Goal: Task Accomplishment & Management: Use online tool/utility

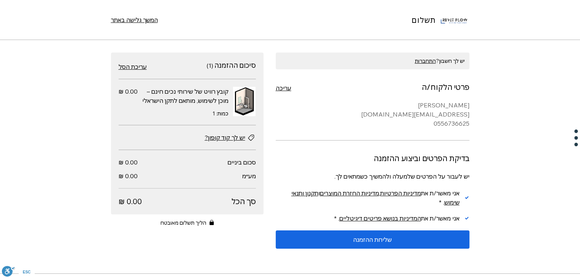
click at [230, 142] on span "יש לך קוד קופון?" at bounding box center [225, 137] width 40 height 9
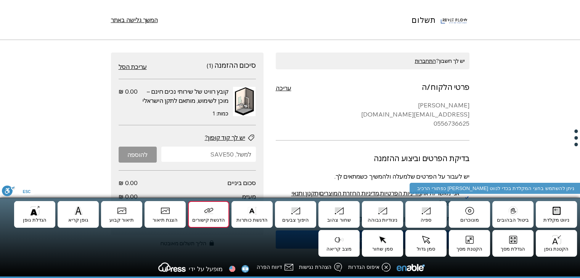
click at [212, 208] on button "הדגשת קישורים Shift+I" at bounding box center [208, 214] width 41 height 27
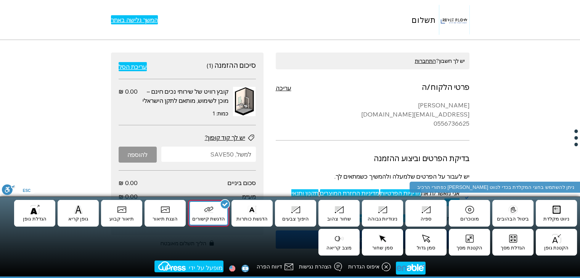
click at [212, 208] on button "הדגשת קישורים Shift+I" at bounding box center [208, 213] width 41 height 27
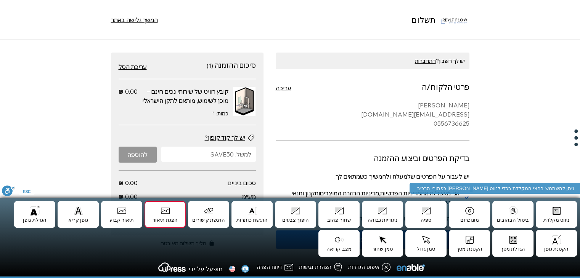
click at [171, 216] on button "הצגת תיאור Shift+J" at bounding box center [165, 214] width 41 height 27
click at [127, 211] on button "תיאור קבוע Shift+K" at bounding box center [121, 214] width 41 height 27
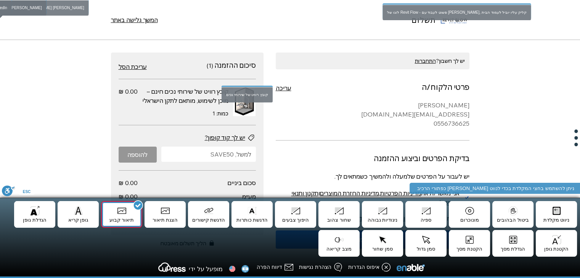
click at [127, 211] on button "תיאור קבוע Shift+K" at bounding box center [121, 214] width 41 height 27
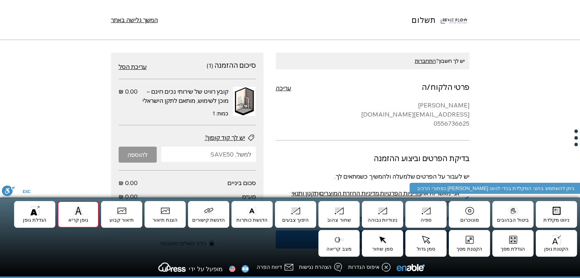
click at [89, 214] on button "גופן קריא Shift+L" at bounding box center [78, 214] width 41 height 27
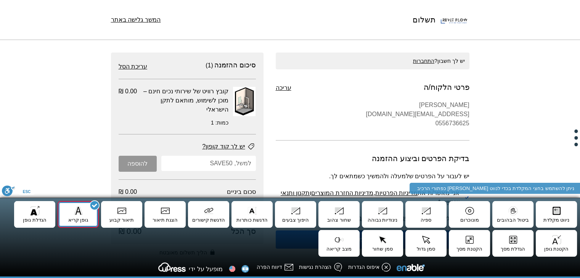
click at [89, 214] on button "גופן קריא Shift+L" at bounding box center [78, 214] width 41 height 27
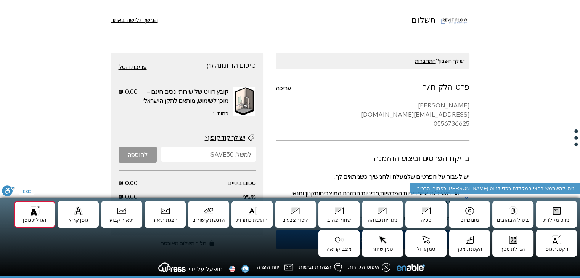
click at [38, 210] on button "הגדלת גופן Shift+M" at bounding box center [34, 214] width 41 height 27
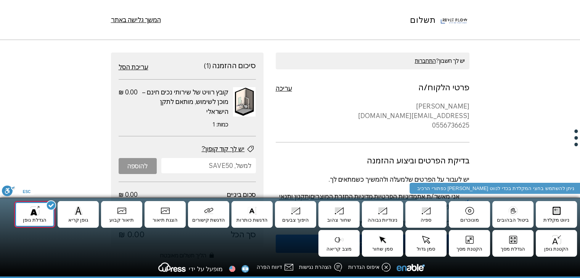
click at [38, 210] on button "הגדלת גופן Shift+M" at bounding box center [34, 214] width 41 height 27
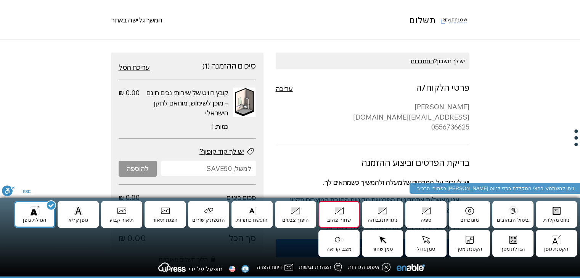
click at [334, 220] on button "שחור צהוב Shift+F" at bounding box center [338, 214] width 41 height 27
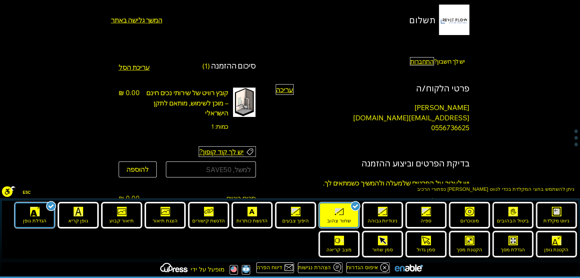
click at [334, 220] on button "שחור צהוב Shift+F" at bounding box center [338, 215] width 41 height 27
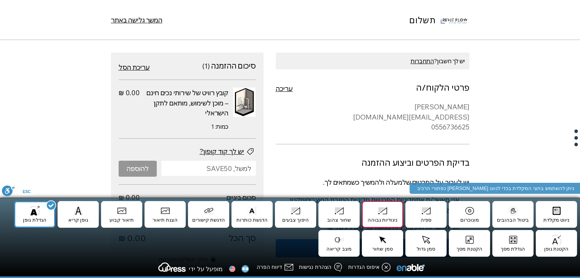
click at [389, 210] on button "ניגודיות גבוהה Shift+E" at bounding box center [382, 214] width 41 height 27
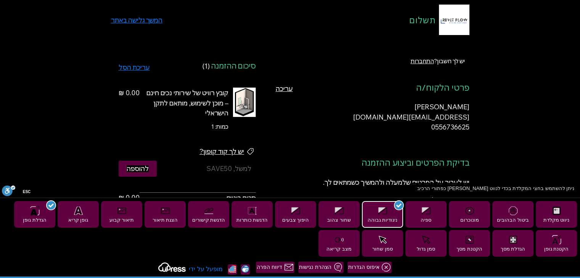
click at [389, 210] on button "ניגודיות גבוהה Shift+E" at bounding box center [382, 214] width 41 height 27
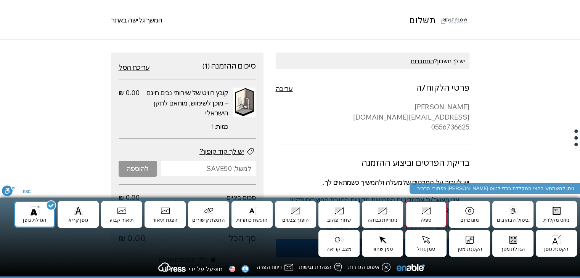
click at [428, 212] on button "ספיה Shift+D" at bounding box center [425, 214] width 41 height 27
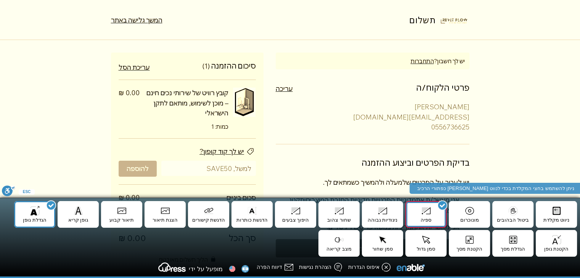
click at [428, 212] on button "ספיה Shift+D" at bounding box center [425, 214] width 41 height 27
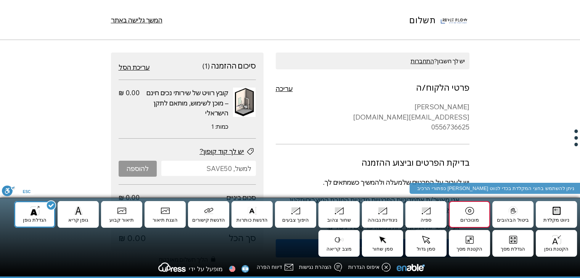
click at [461, 219] on button "מונוכרום Shift+C" at bounding box center [469, 214] width 41 height 27
click at [462, 219] on button "מונוכרום Shift+C" at bounding box center [469, 214] width 41 height 27
click at [513, 223] on button "ביטול הבהובים Shift+B" at bounding box center [512, 214] width 41 height 27
click at [514, 221] on button "ביטול הבהובים Shift+B" at bounding box center [512, 214] width 41 height 27
click at [567, 218] on button "ניווט מקלדת Shift+A" at bounding box center [556, 214] width 41 height 27
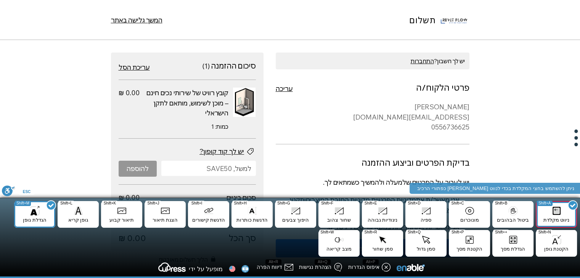
click at [567, 218] on button "ניווט מקלדת Shift+A" at bounding box center [556, 214] width 41 height 27
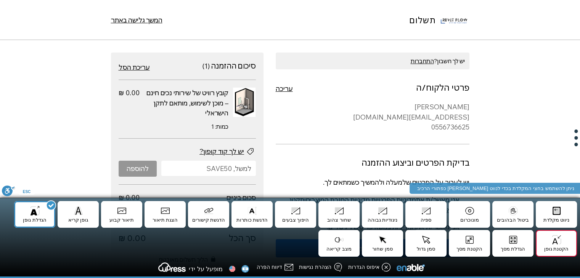
click at [560, 245] on button "הקטנת גופן Shift+N" at bounding box center [556, 243] width 41 height 27
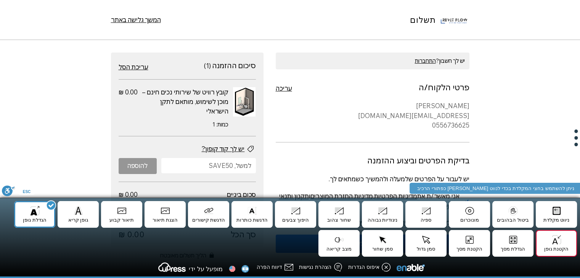
click at [560, 245] on button "הקטנת גופן Shift+N" at bounding box center [556, 243] width 41 height 27
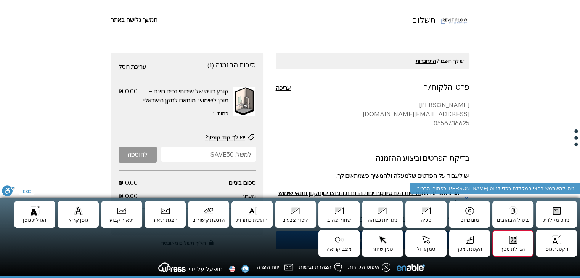
click at [515, 239] on button "הגדלת מסך Shift++" at bounding box center [512, 243] width 41 height 27
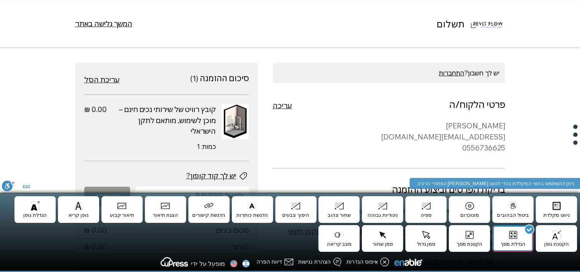
click at [515, 239] on button "הגדלת מסך Shift++" at bounding box center [512, 238] width 41 height 27
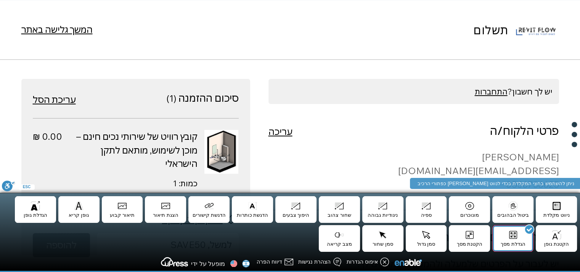
click at [502, 233] on button "הגדלת מסך Shift++" at bounding box center [512, 238] width 41 height 27
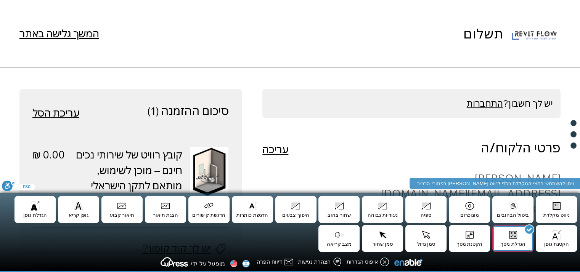
click at [505, 233] on button "הגדלת מסך Shift++" at bounding box center [512, 238] width 41 height 27
click at [508, 231] on button "הגדלת מסך Shift++" at bounding box center [512, 238] width 41 height 27
click at [523, 231] on div at bounding box center [529, 229] width 12 height 12
click at [477, 237] on button "הקטנת מסך Shift+P" at bounding box center [469, 238] width 41 height 27
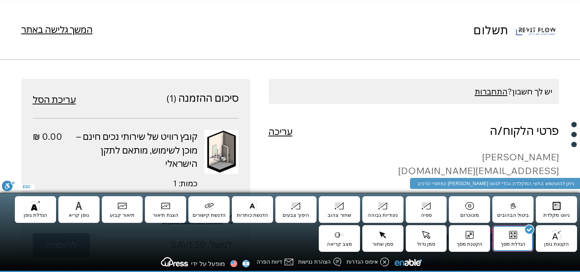
click at [521, 237] on button "הגדלת מסך Shift++" at bounding box center [512, 238] width 41 height 27
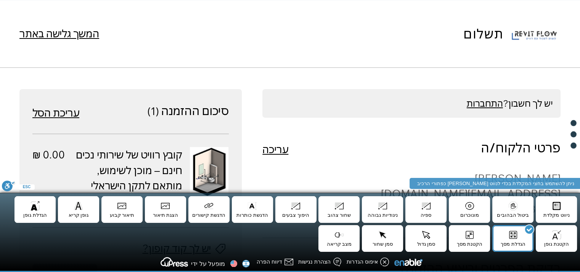
click at [534, 233] on div at bounding box center [529, 229] width 12 height 12
click at [561, 240] on button "הקטנת גופן Shift+N" at bounding box center [556, 238] width 41 height 27
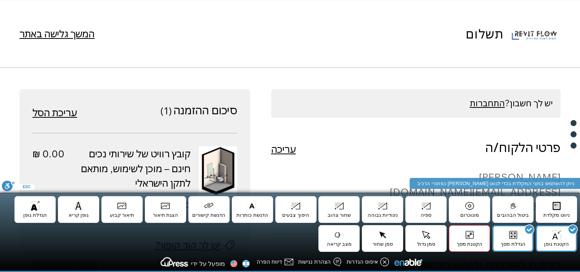
click at [482, 238] on button "הקטנת מסך Shift+P" at bounding box center [469, 238] width 41 height 27
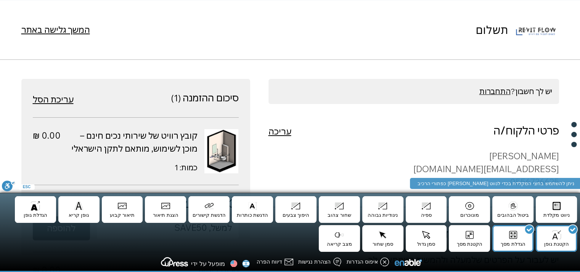
click at [527, 228] on div at bounding box center [529, 229] width 12 height 12
click at [461, 236] on button "הקטנת מסך Shift+P" at bounding box center [469, 238] width 41 height 27
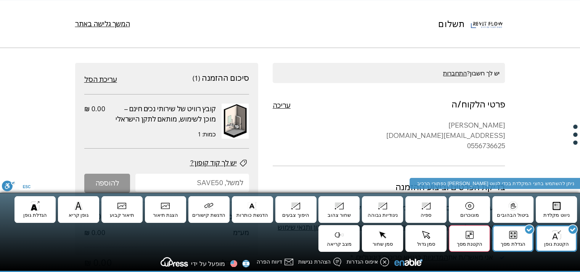
click at [466, 237] on button "הקטנת מסך Shift+P" at bounding box center [469, 238] width 41 height 27
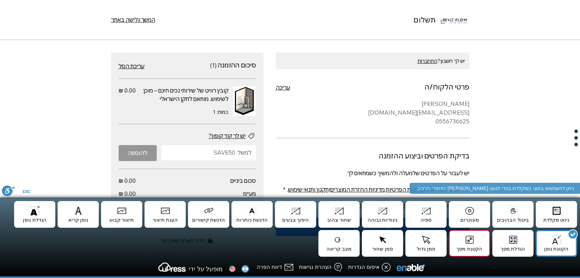
click at [466, 237] on button "הקטנת מסך Shift+P" at bounding box center [469, 243] width 41 height 27
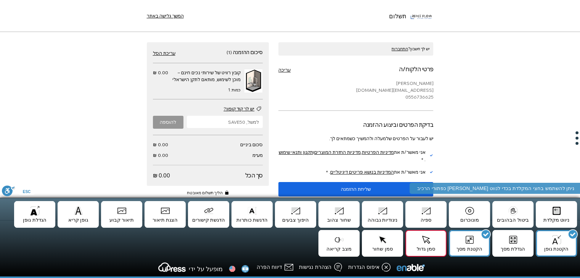
click at [416, 240] on button "סמן גדול Shift+Q" at bounding box center [425, 243] width 41 height 27
click at [513, 246] on button "הגדלת מסך Shift++" at bounding box center [512, 243] width 41 height 27
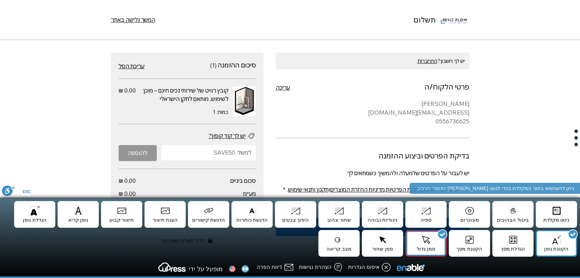
click at [424, 241] on button "סמן גדול Shift+Q" at bounding box center [425, 243] width 41 height 27
drag, startPoint x: 448, startPoint y: 248, endPoint x: 428, endPoint y: 248, distance: 20.6
click at [448, 248] on li "הקטנת מסך Shift+P" at bounding box center [469, 243] width 43 height 29
click at [419, 248] on button "סמן גדול Shift+Q" at bounding box center [425, 243] width 41 height 27
click at [412, 238] on button "סמן גדול Shift+Q" at bounding box center [425, 243] width 41 height 27
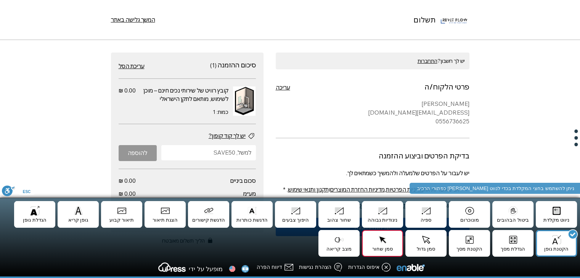
click at [389, 243] on button "סמן שחור Shift+R" at bounding box center [382, 243] width 41 height 27
click at [377, 240] on button "סמן שחור Shift+R" at bounding box center [382, 243] width 41 height 27
click at [333, 248] on button "מצב קריאה Shift+W" at bounding box center [338, 243] width 41 height 27
